Goal: Browse casually: Explore the website without a specific task or goal

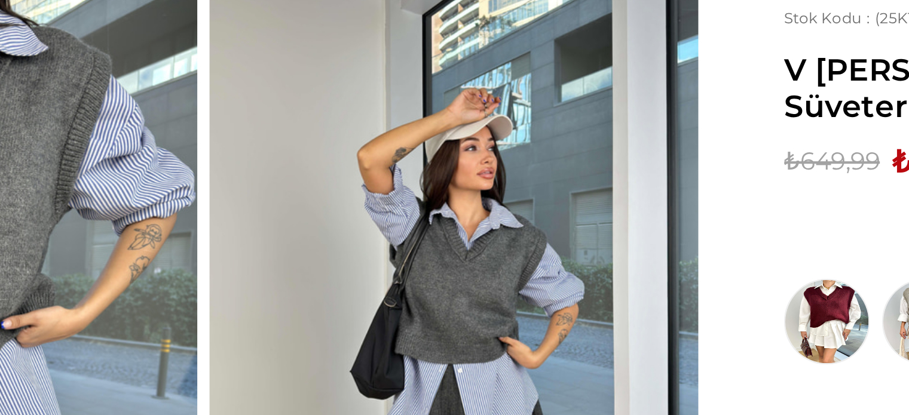
click at [354, 224] on img at bounding box center [402, 256] width 238 height 318
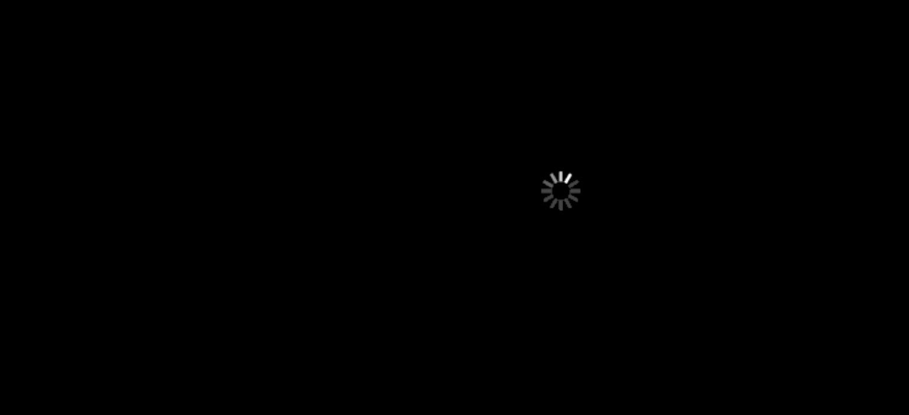
click at [408, 214] on div at bounding box center [454, 207] width 909 height 415
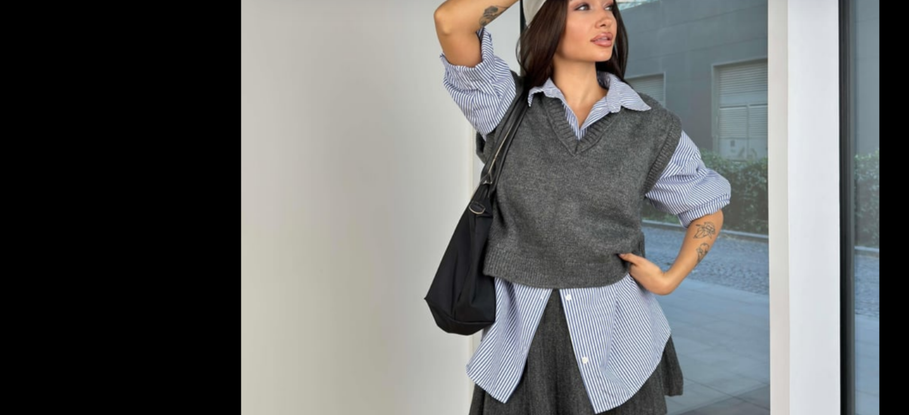
click at [443, 230] on img at bounding box center [455, 207] width 312 height 415
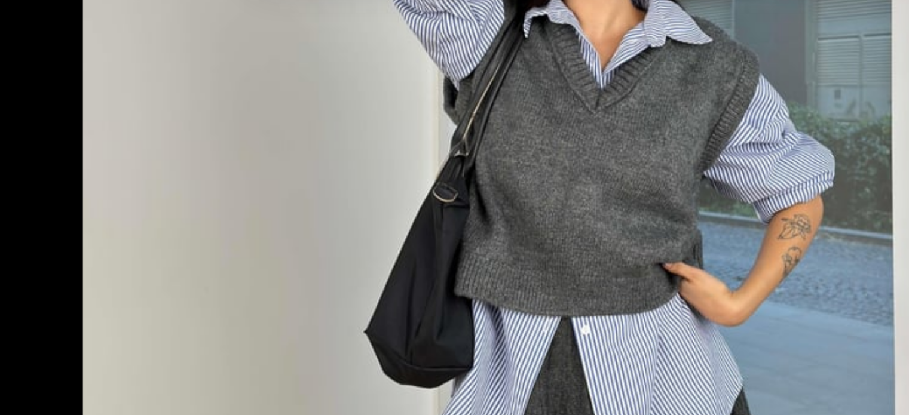
click at [443, 230] on img at bounding box center [461, 195] width 478 height 637
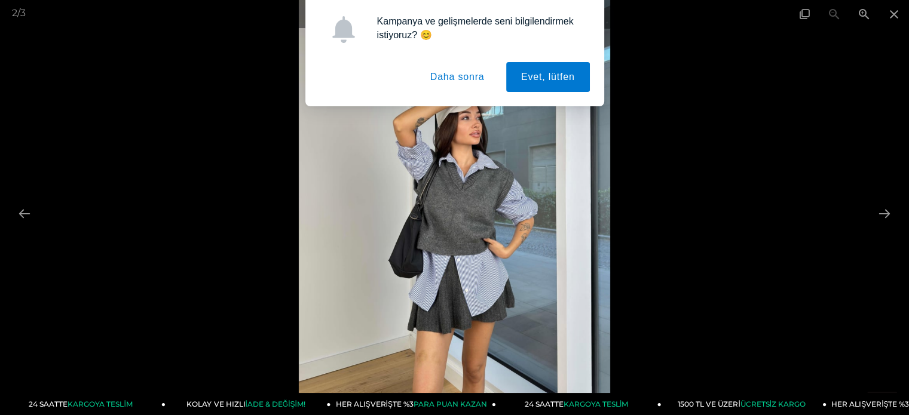
click at [460, 81] on button "Daha sonra" at bounding box center [457, 77] width 84 height 30
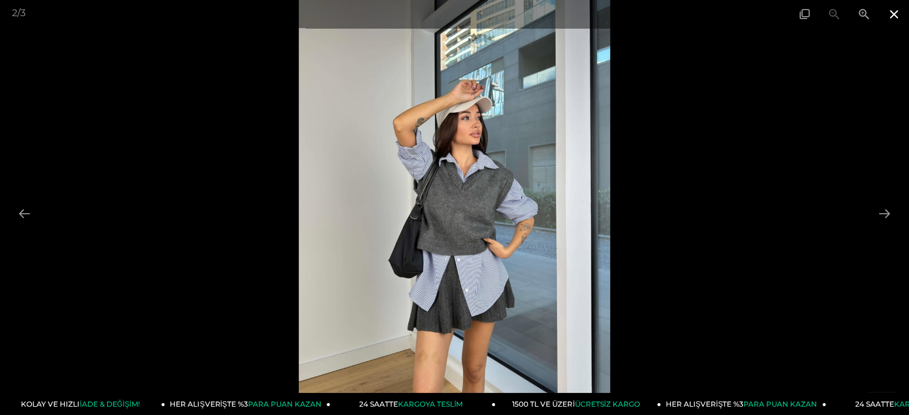
click at [900, 16] on span at bounding box center [894, 14] width 30 height 28
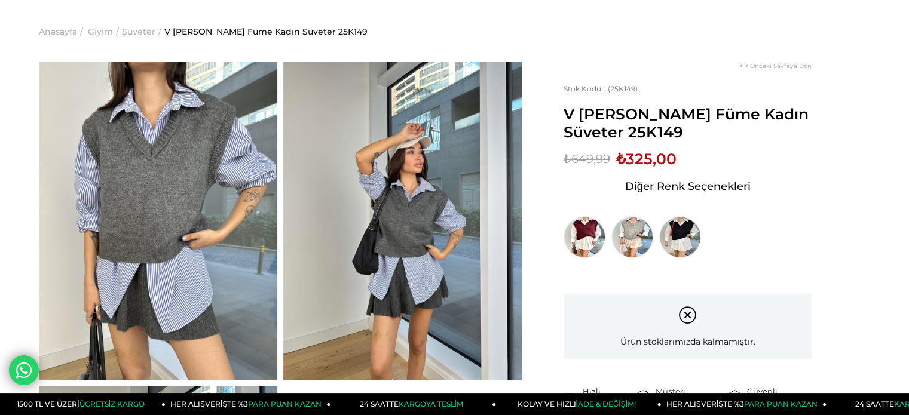
scroll to position [34, 0]
